Goal: Register for event/course

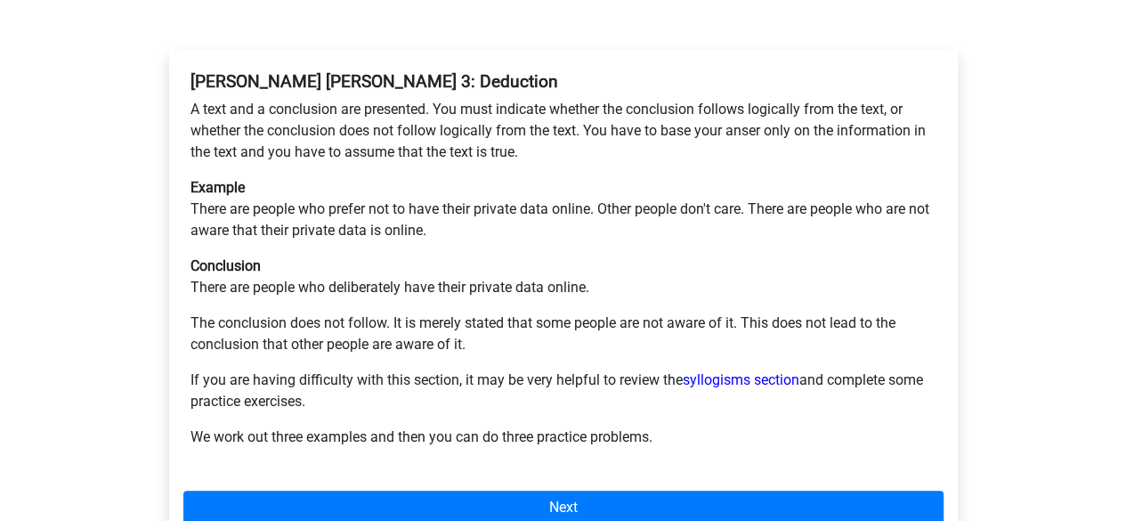
scroll to position [300, 0]
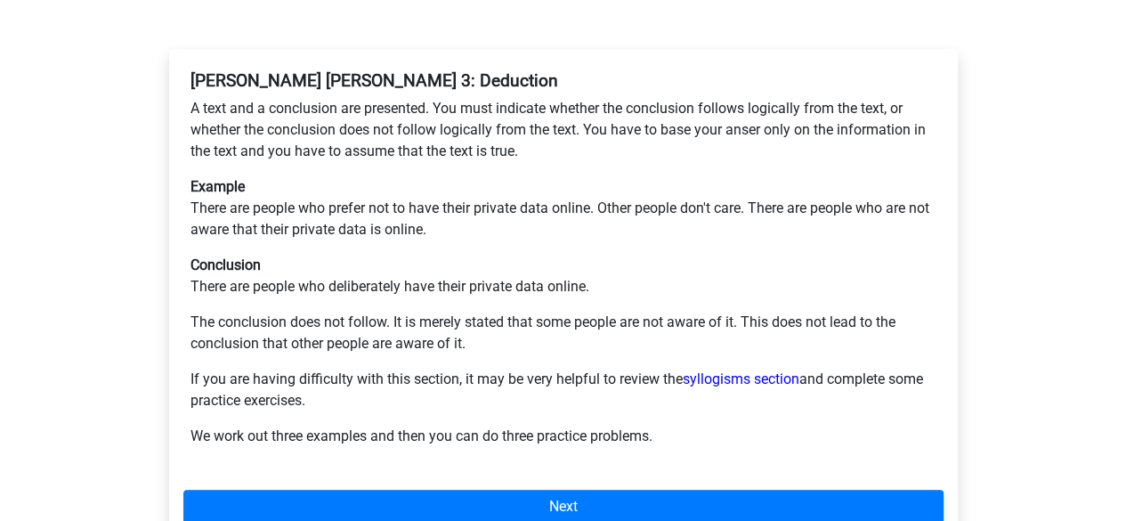
click at [87, 307] on div "Register Nederlands English" at bounding box center [563, 386] width 1126 height 1373
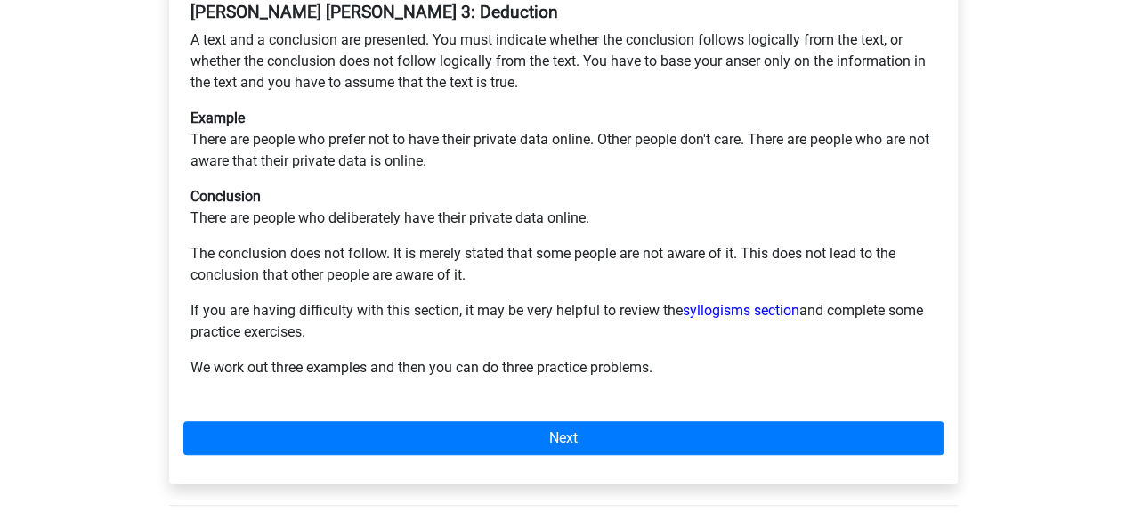
scroll to position [369, 0]
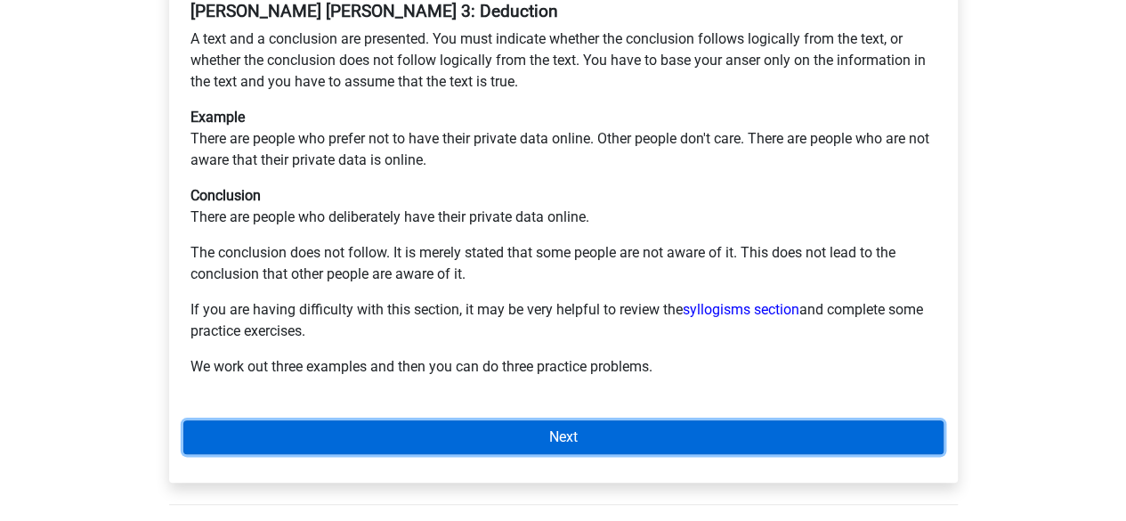
click at [235, 420] on link "Next" at bounding box center [563, 437] width 760 height 34
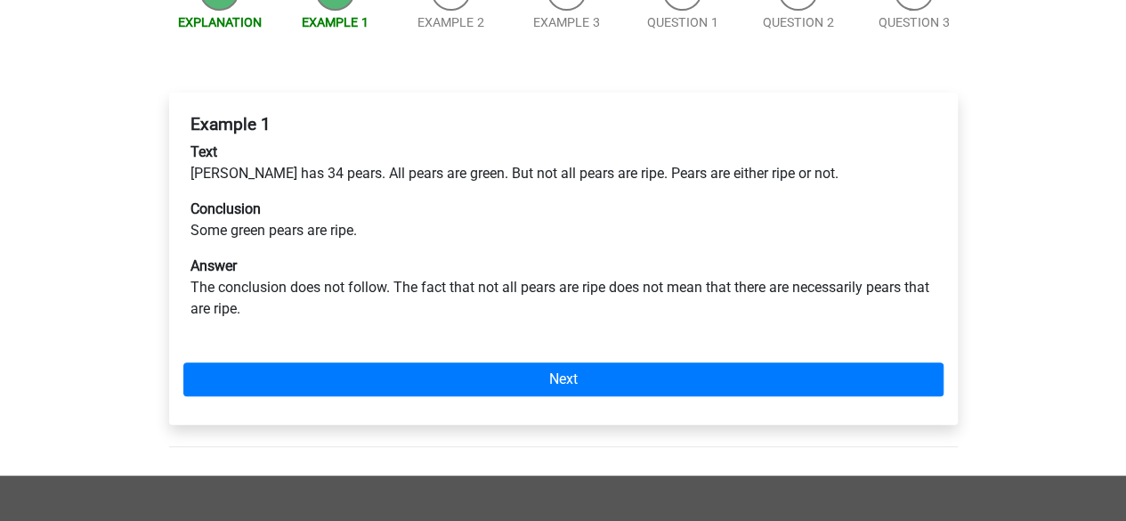
scroll to position [247, 0]
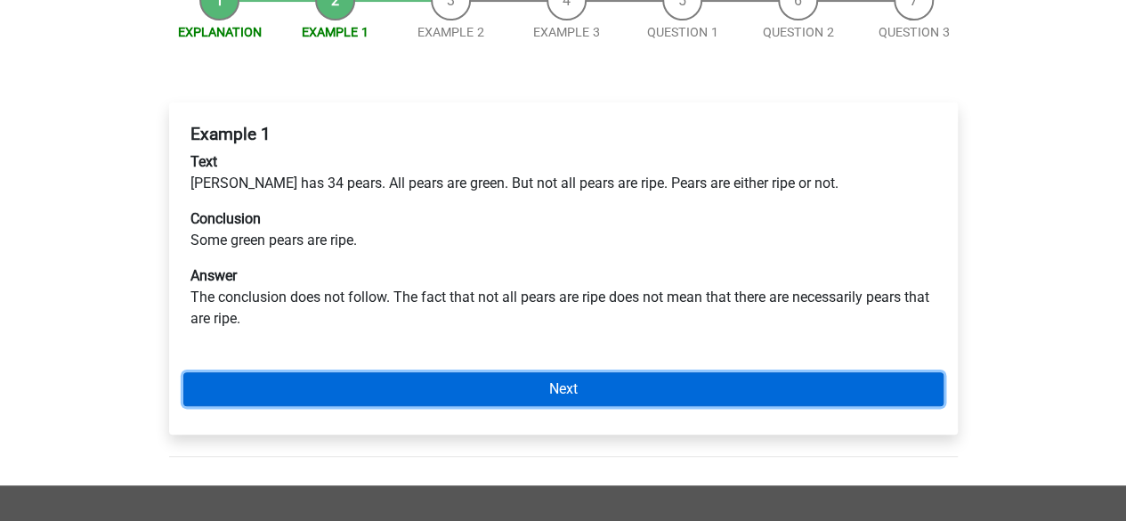
click at [216, 372] on link "Next" at bounding box center [563, 389] width 760 height 34
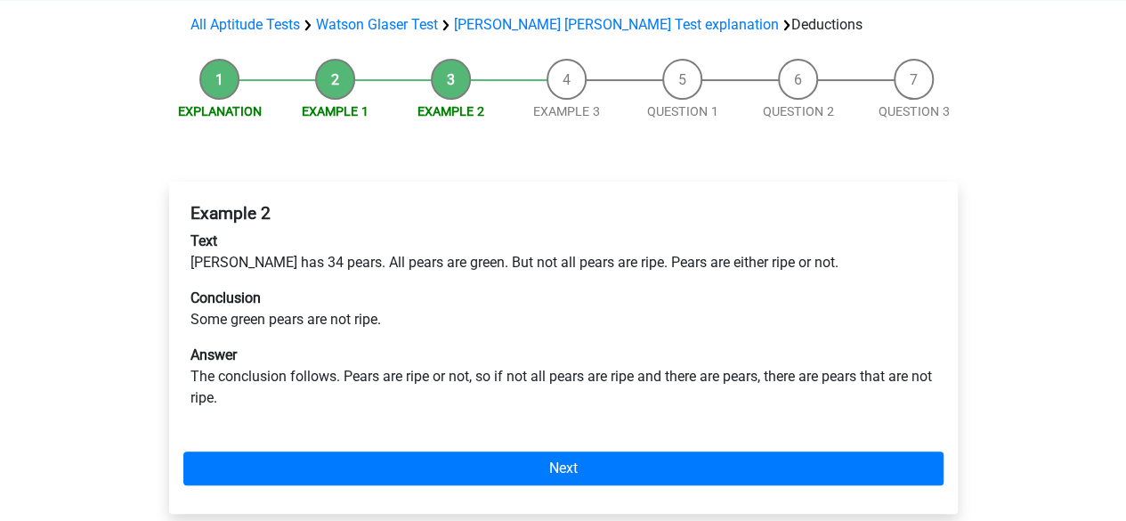
scroll to position [171, 0]
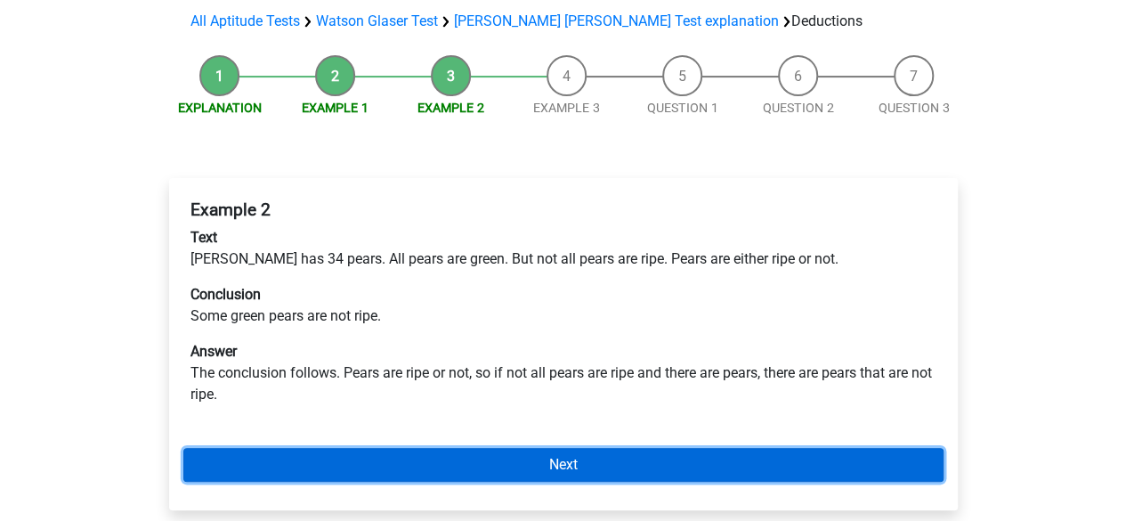
click at [220, 448] on link "Next" at bounding box center [563, 465] width 760 height 34
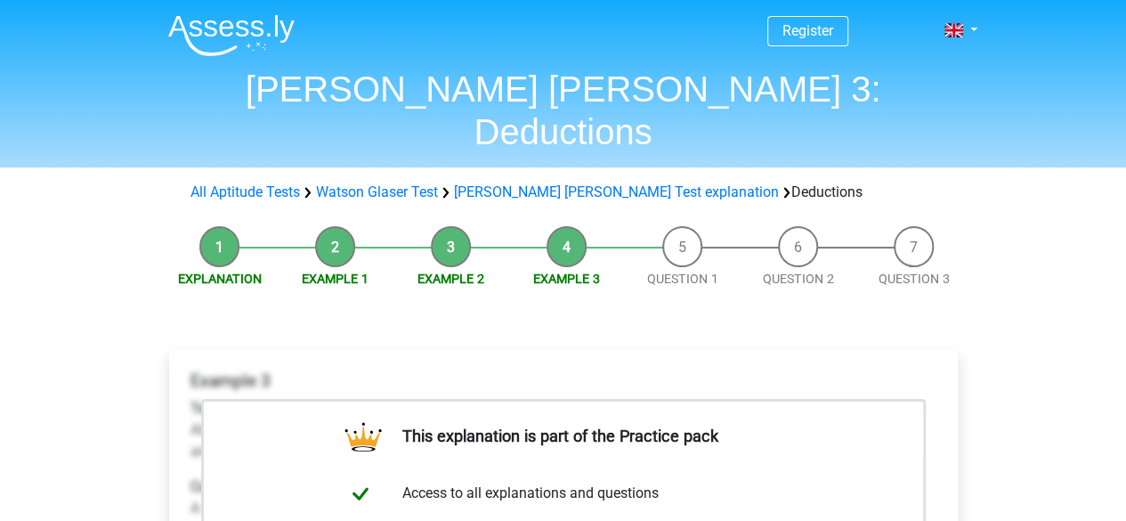
click at [18, 2] on header "Register Nederlands English" at bounding box center [563, 83] width 1126 height 167
